Goal: Information Seeking & Learning: Learn about a topic

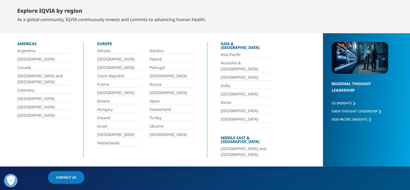
scroll to position [27, 0]
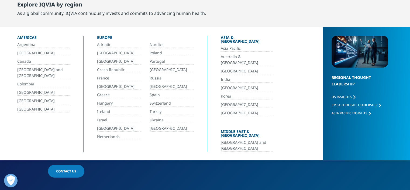
click at [238, 139] on link "[GEOGRAPHIC_DATA] and [GEOGRAPHIC_DATA]" at bounding box center [247, 145] width 52 height 12
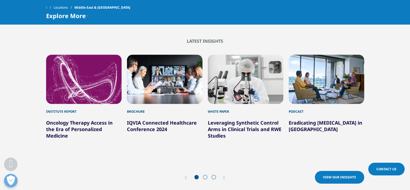
scroll to position [723, 0]
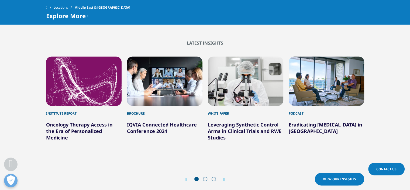
click at [226, 171] on div "Prev View our Insights Next View our Insights" at bounding box center [205, 179] width 318 height 16
click at [225, 177] on icon "Next slide" at bounding box center [224, 179] width 2 height 4
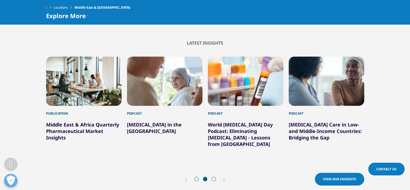
click at [225, 177] on icon "Next slide" at bounding box center [224, 179] width 2 height 4
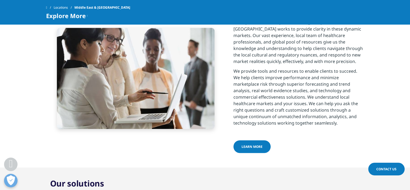
scroll to position [237, 0]
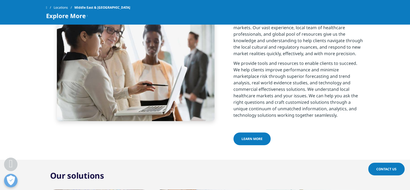
click at [253, 132] on link "Learn more" at bounding box center [251, 138] width 37 height 13
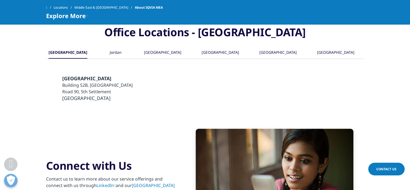
scroll to position [647, 0]
